Goal: Information Seeking & Learning: Compare options

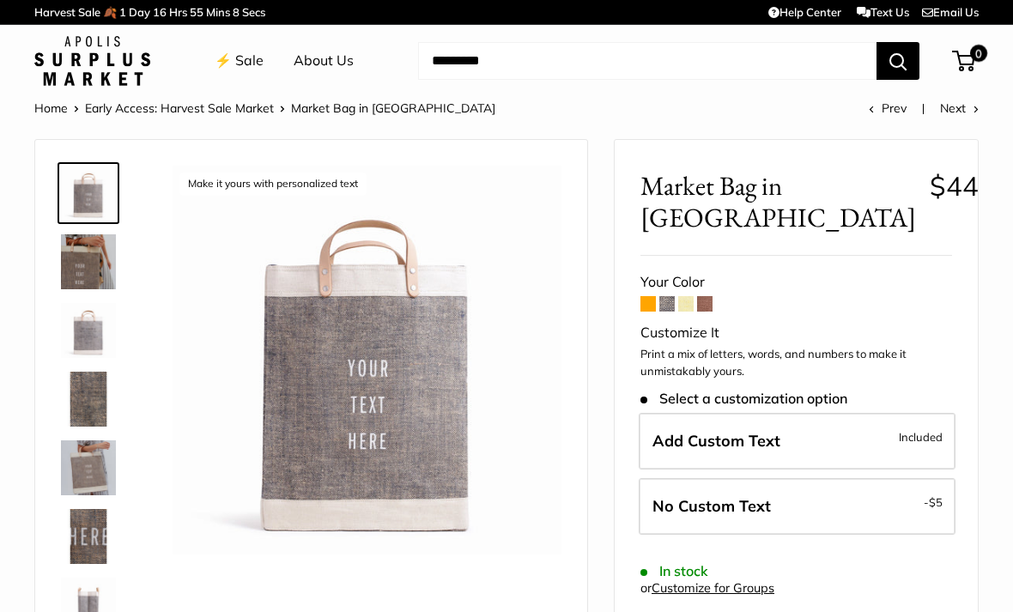
click at [652, 305] on span at bounding box center [648, 303] width 15 height 15
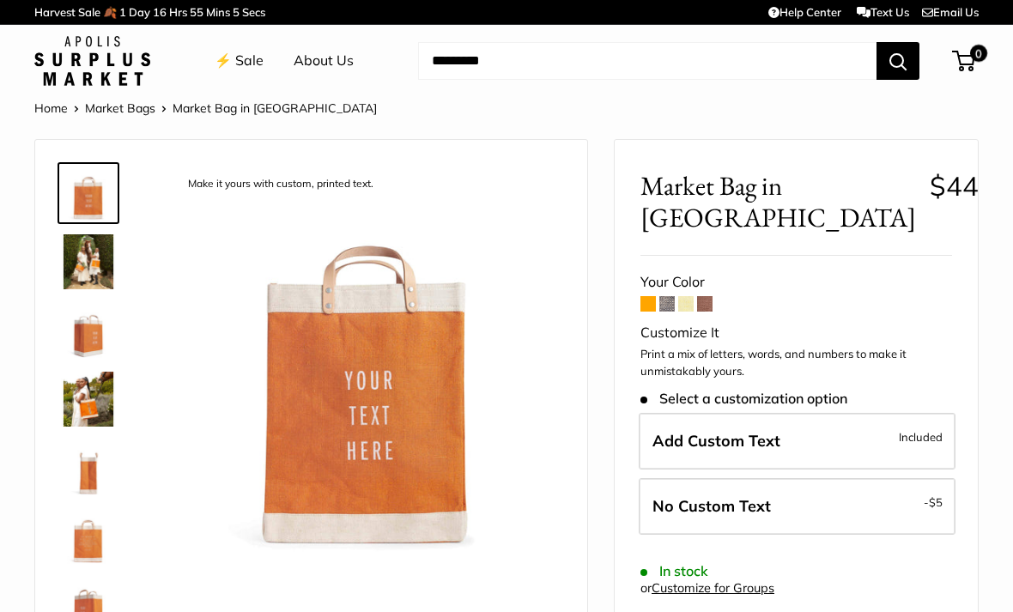
click at [673, 296] on span at bounding box center [666, 303] width 15 height 15
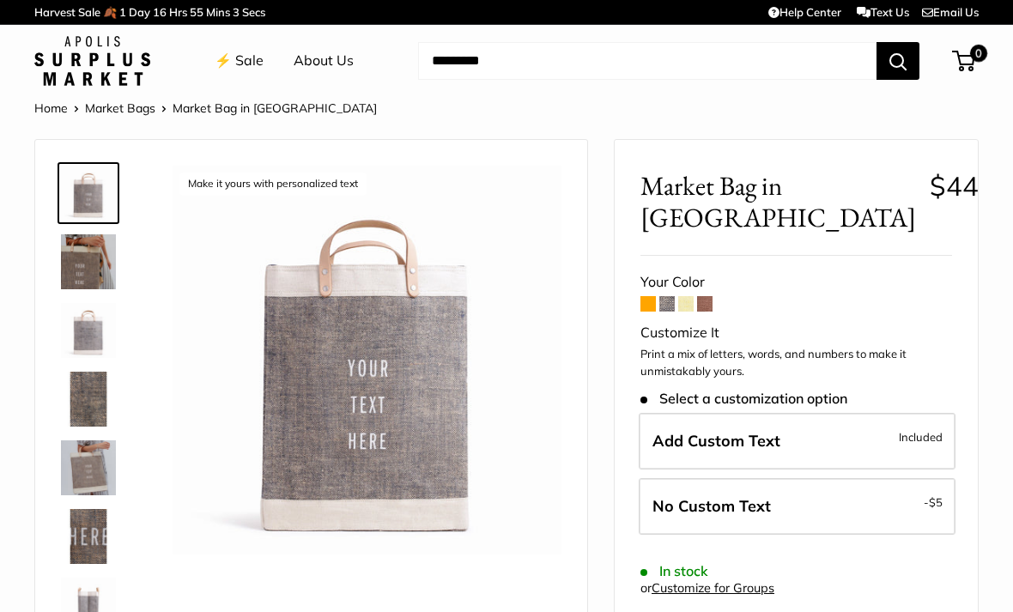
click at [690, 303] on span at bounding box center [685, 303] width 15 height 15
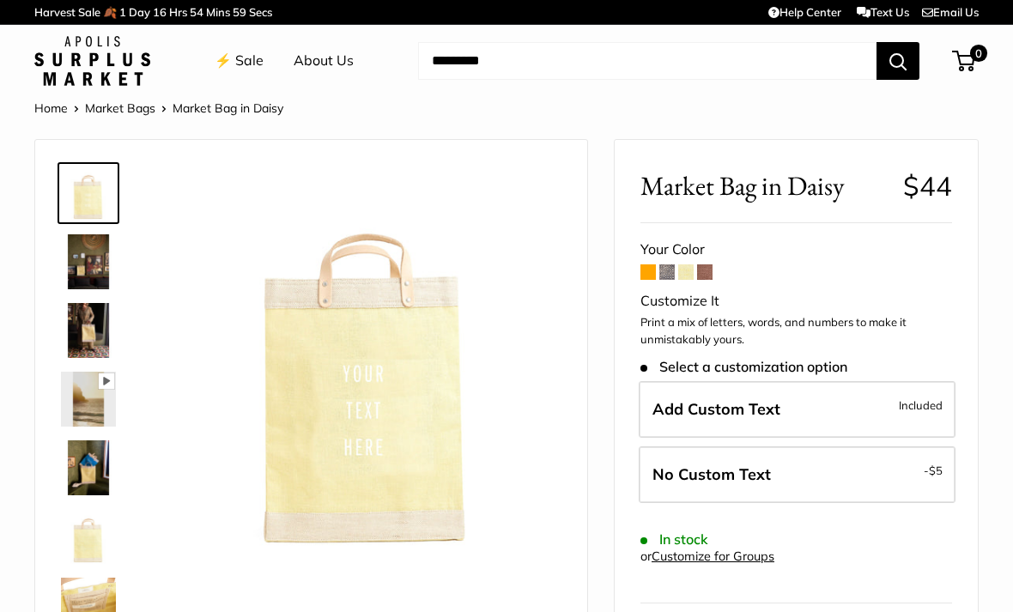
click at [713, 274] on span at bounding box center [704, 271] width 15 height 15
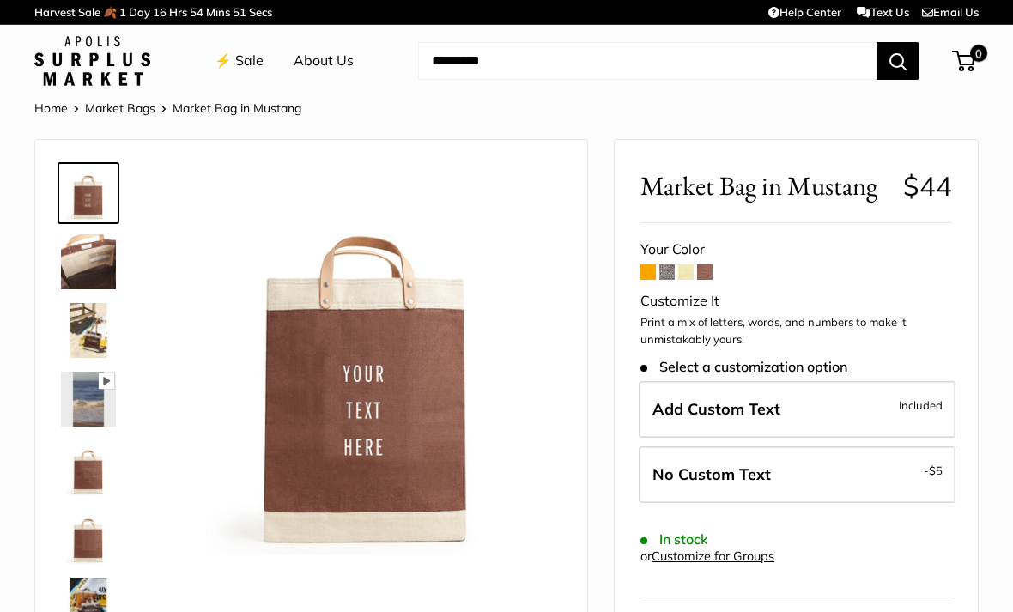
click at [663, 267] on span at bounding box center [666, 271] width 15 height 15
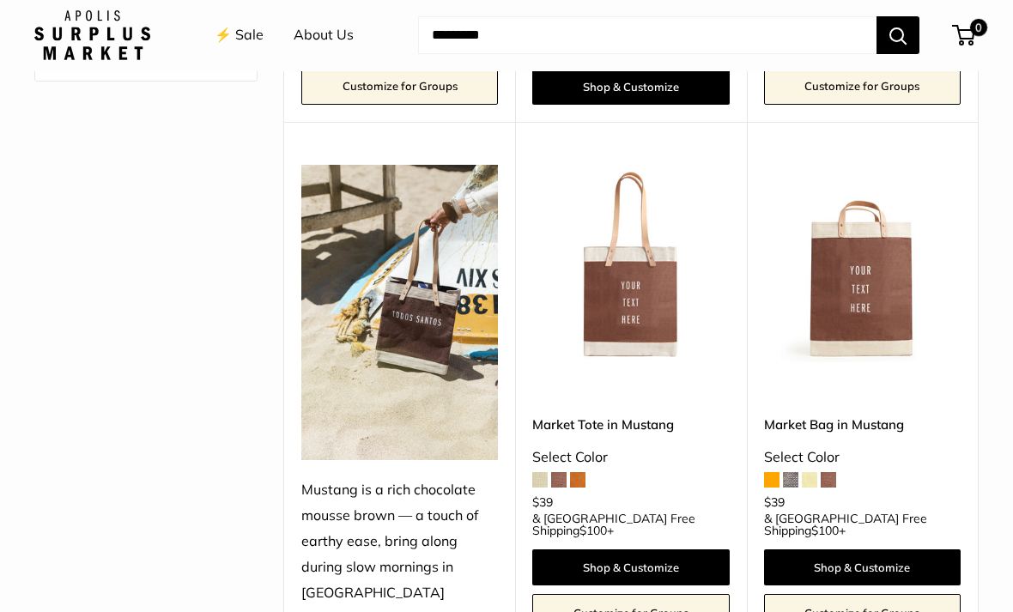
scroll to position [618, 0]
click at [538, 478] on span at bounding box center [539, 479] width 15 height 15
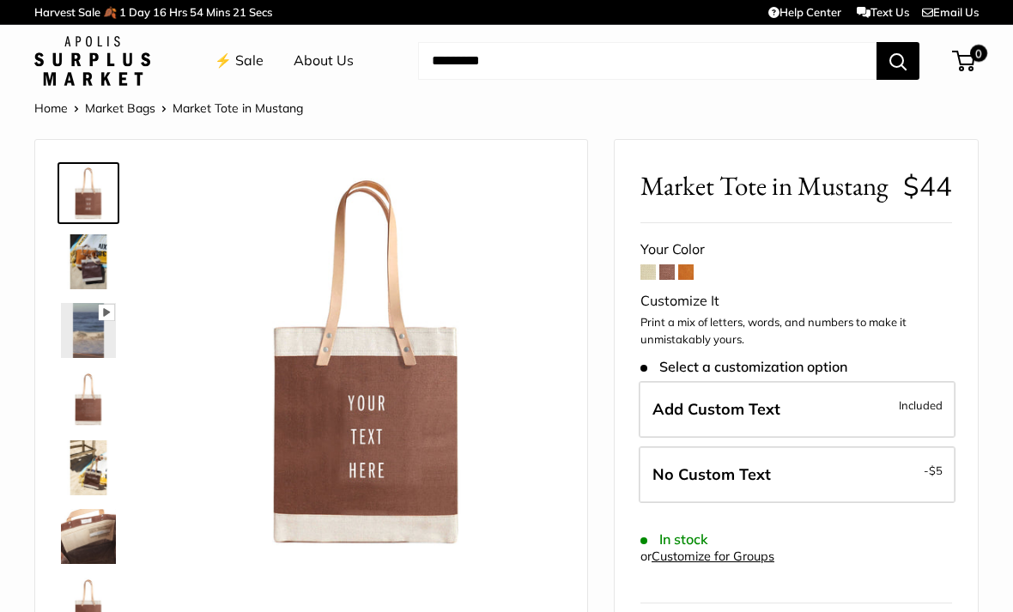
click at [738, 265] on form "Your Color Customize It Print a mix of letters, words, and numbers to make it u…" at bounding box center [797, 481] width 312 height 488
click at [694, 268] on span at bounding box center [685, 271] width 15 height 15
